Goal: Task Accomplishment & Management: Use online tool/utility

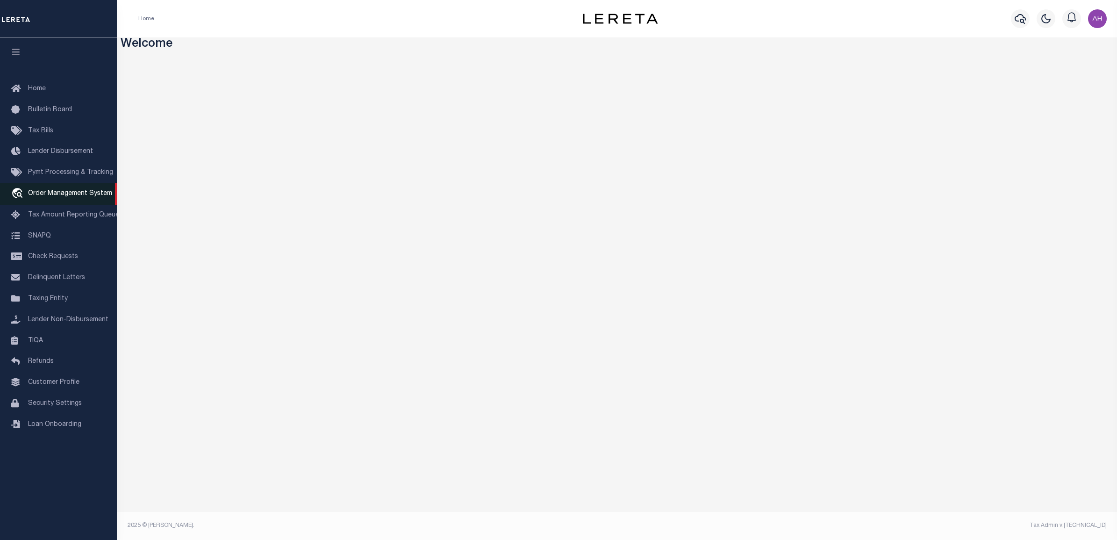
click at [85, 195] on span "Order Management System" at bounding box center [70, 193] width 84 height 7
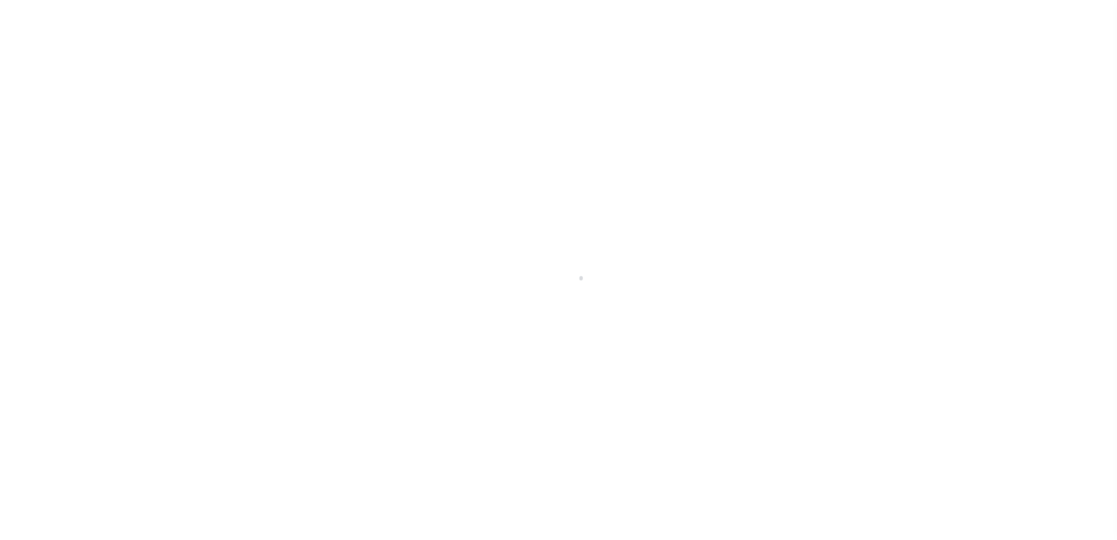
select select "200"
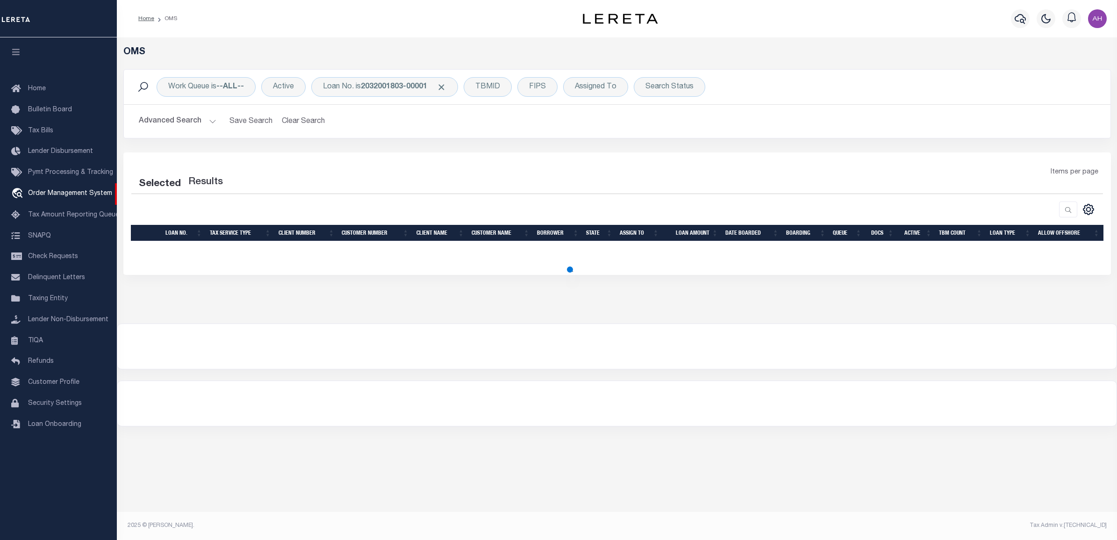
select select "200"
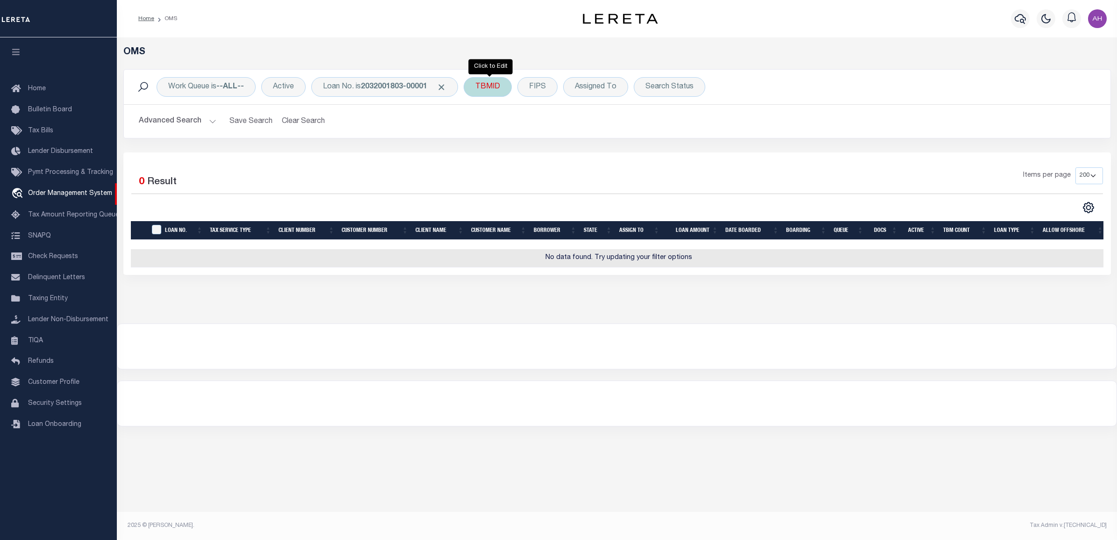
click at [494, 87] on div "TBMID" at bounding box center [488, 87] width 48 height 20
type input "3257048"
click at [597, 153] on input "Apply" at bounding box center [600, 149] width 28 height 15
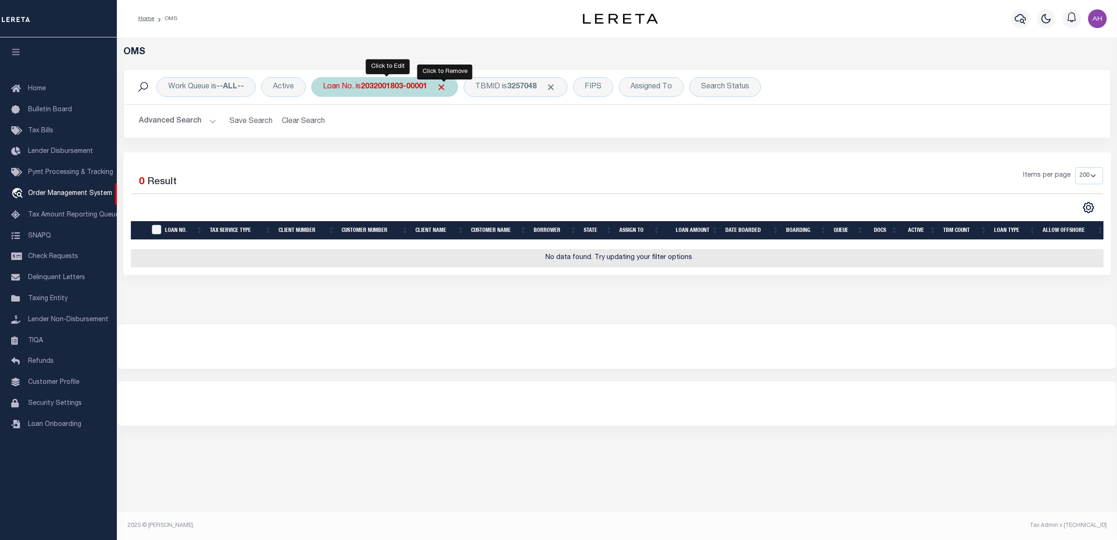
click at [446, 86] on span "Click to Remove" at bounding box center [441, 87] width 10 height 10
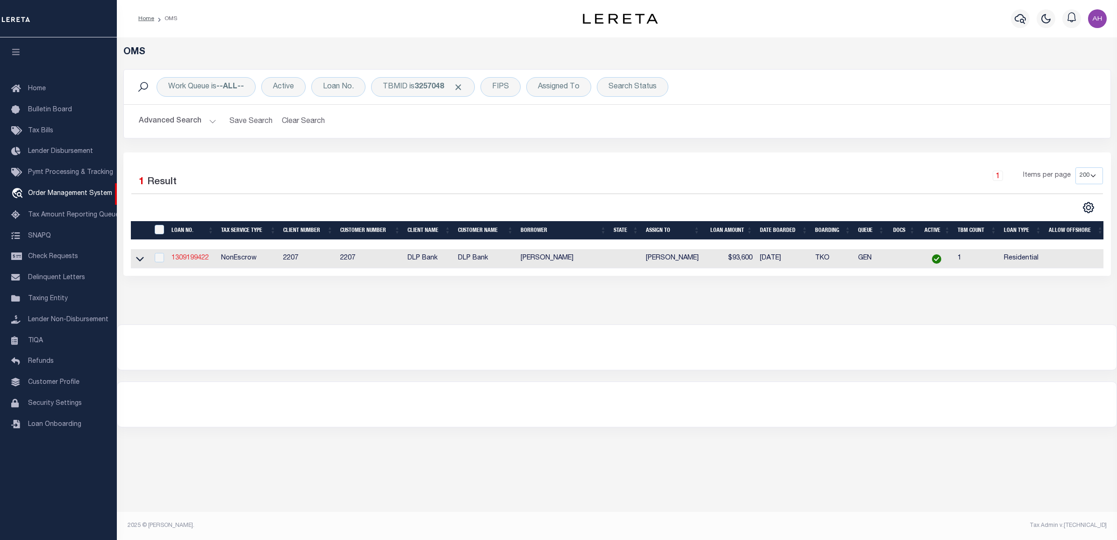
click at [209, 261] on link "1309199422" at bounding box center [190, 258] width 37 height 7
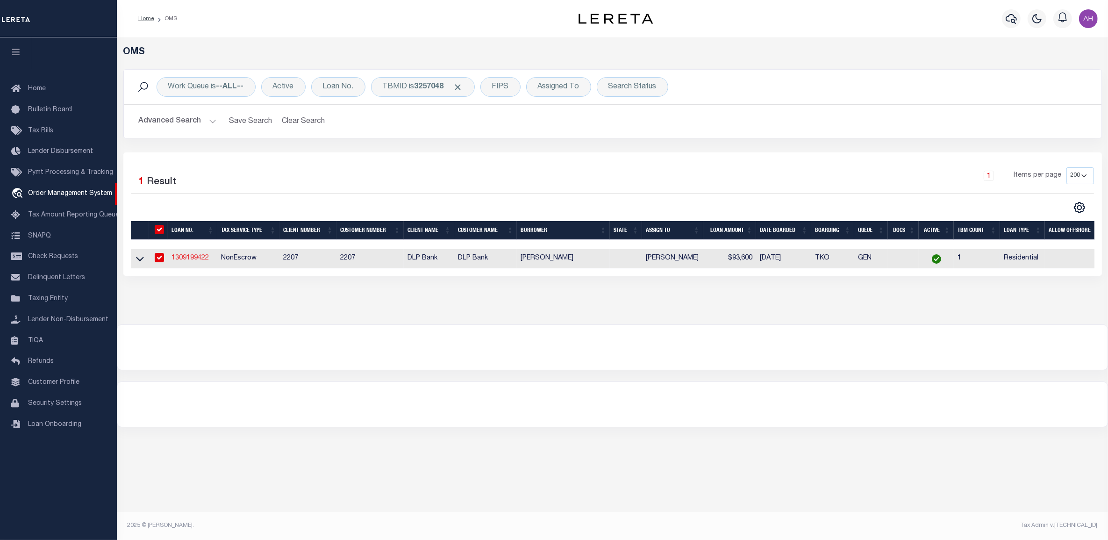
type input "1309199422"
type input "[PERSON_NAME]"
select select
type input "[STREET_ADDRESS]"
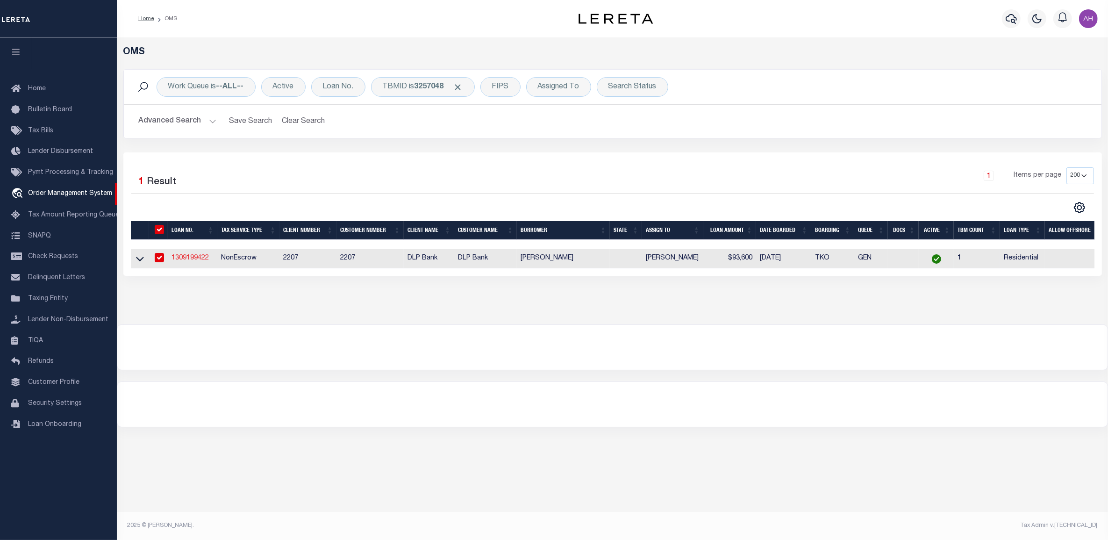
type input "[GEOGRAPHIC_DATA][PERSON_NAME]"
select select "10"
select select "NonEscrow"
select select "16877"
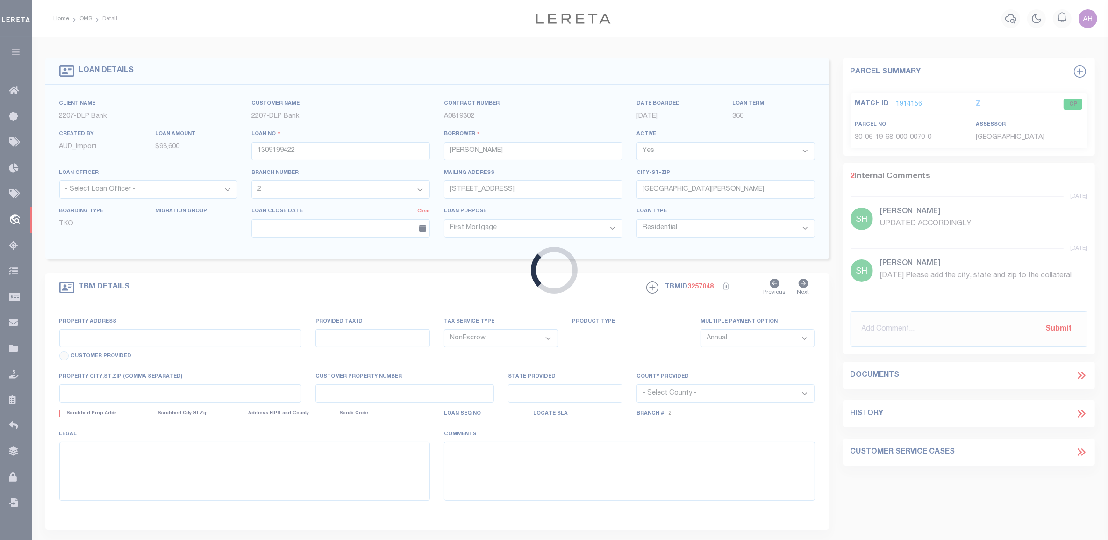
type input "[STREET_ADDRESS]"
type input "1302"
select select
type input "[GEOGRAPHIC_DATA][PERSON_NAME]"
type textarea "CO\[MEDICAL_DATA]: 30-06-19-68-000-0070-0 UNION | DWMH LOCATED AT [STREET_ADDRE…"
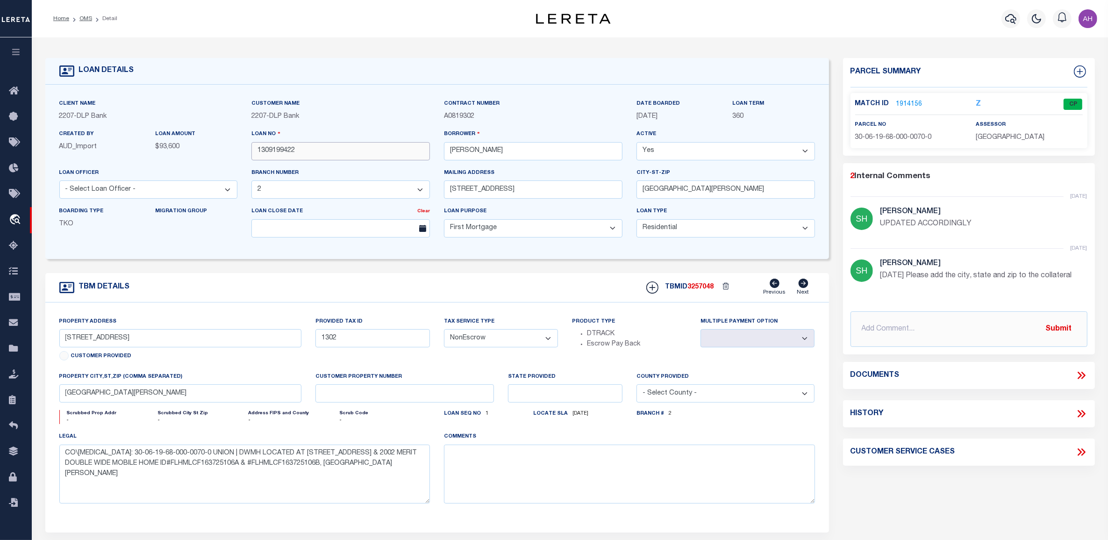
click at [293, 150] on input "1309199422" at bounding box center [340, 151] width 179 height 18
